Goal: Use online tool/utility: Utilize a website feature to perform a specific function

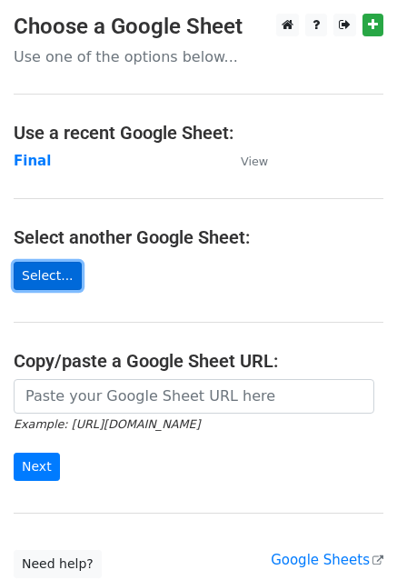
click at [48, 272] on link "Select..." at bounding box center [48, 276] width 68 height 28
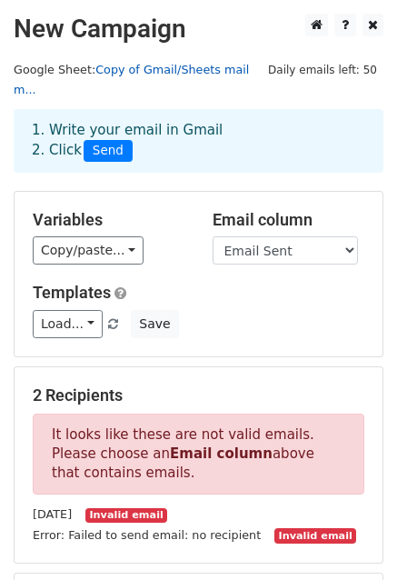
click at [153, 71] on link "Copy of Gmail/Sheets mail m..." at bounding box center [131, 80] width 235 height 35
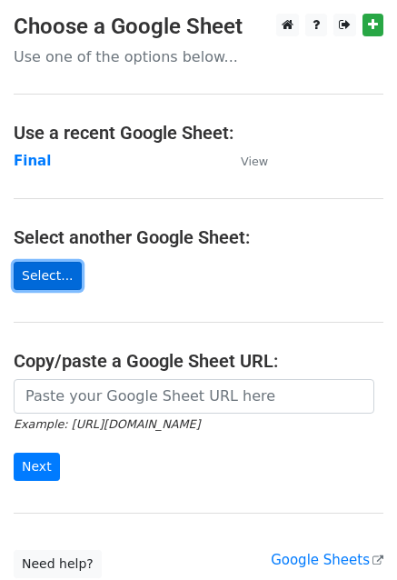
click at [45, 267] on link "Select..." at bounding box center [48, 276] width 68 height 28
